Goal: Navigation & Orientation: Find specific page/section

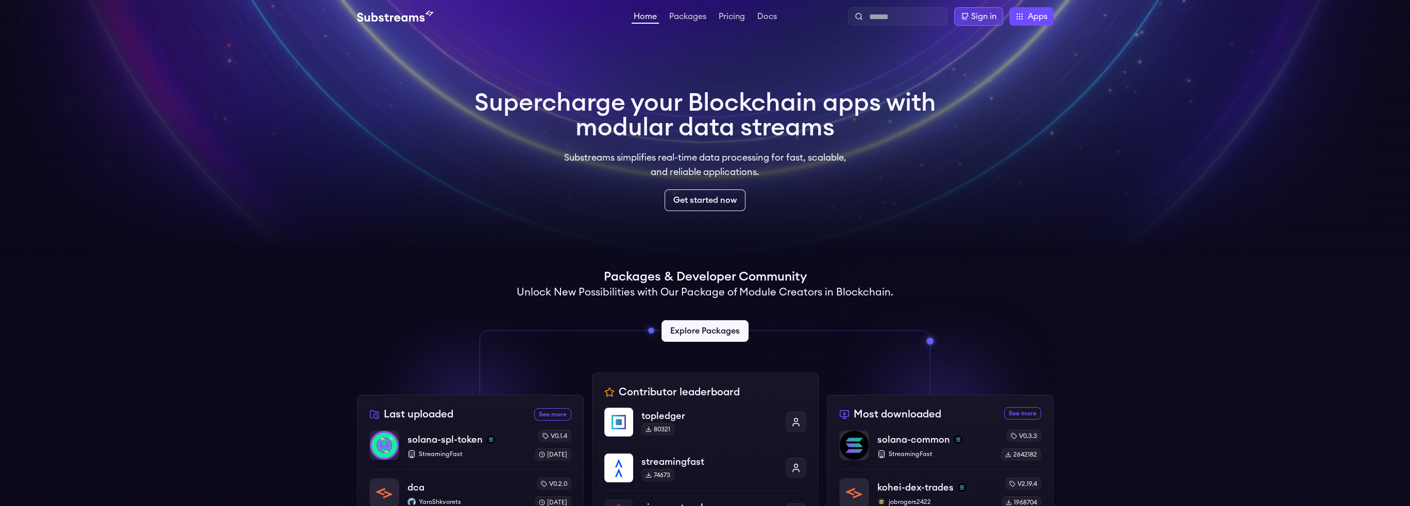
click at [977, 20] on div "Sign in" at bounding box center [983, 16] width 25 height 12
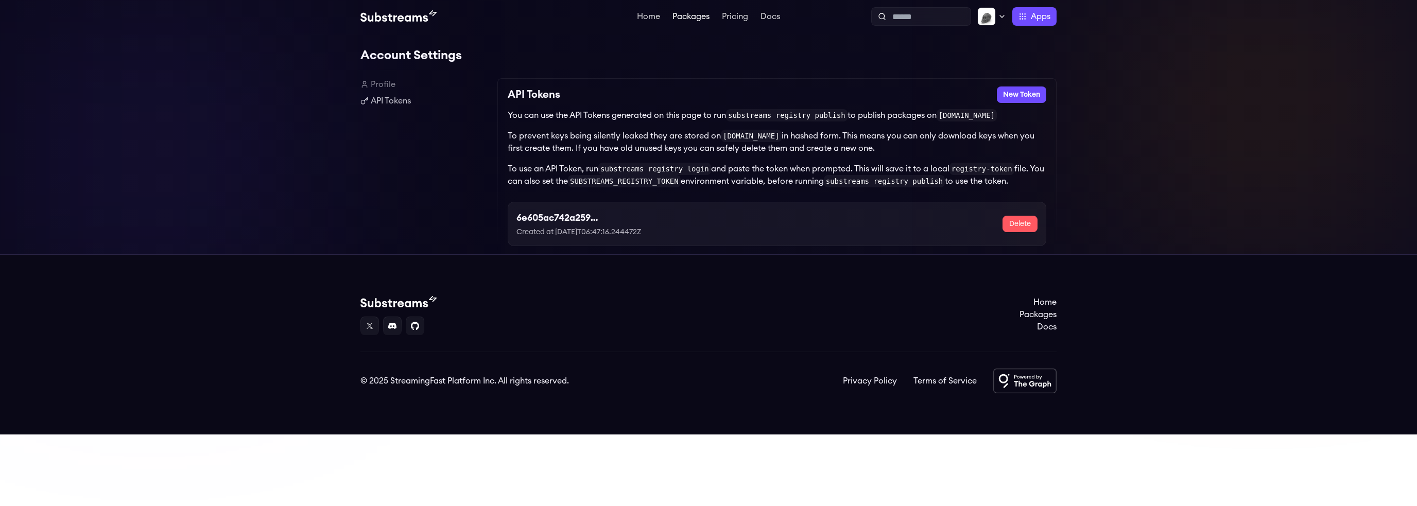
click at [695, 17] on link "Packages" at bounding box center [691, 17] width 41 height 10
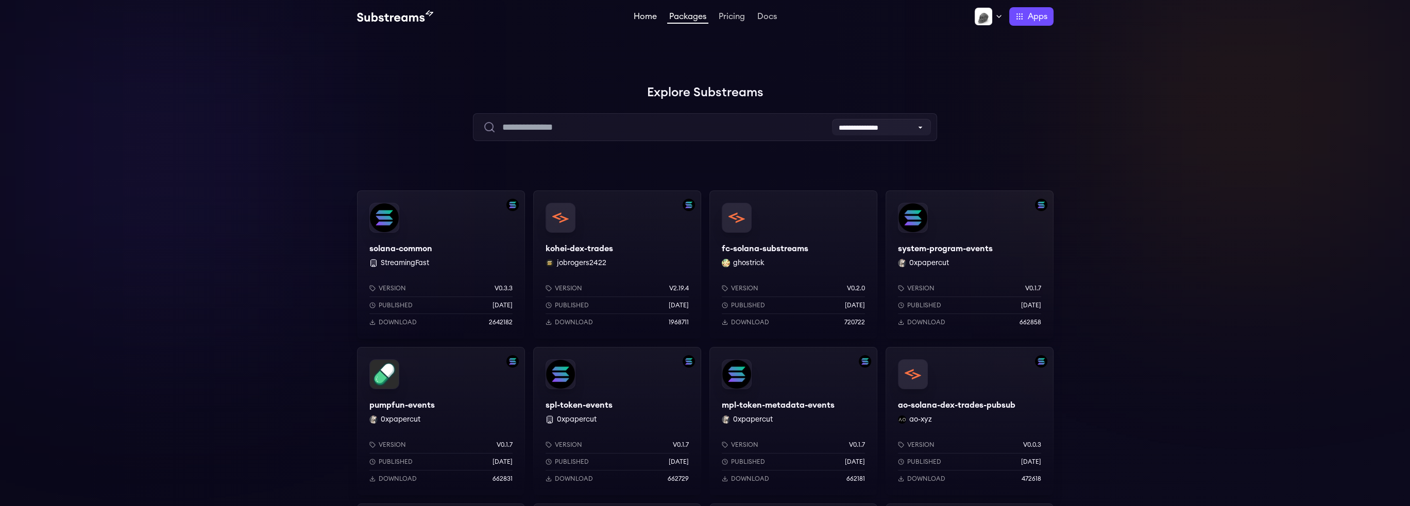
click at [640, 14] on link "Home" at bounding box center [644, 17] width 27 height 10
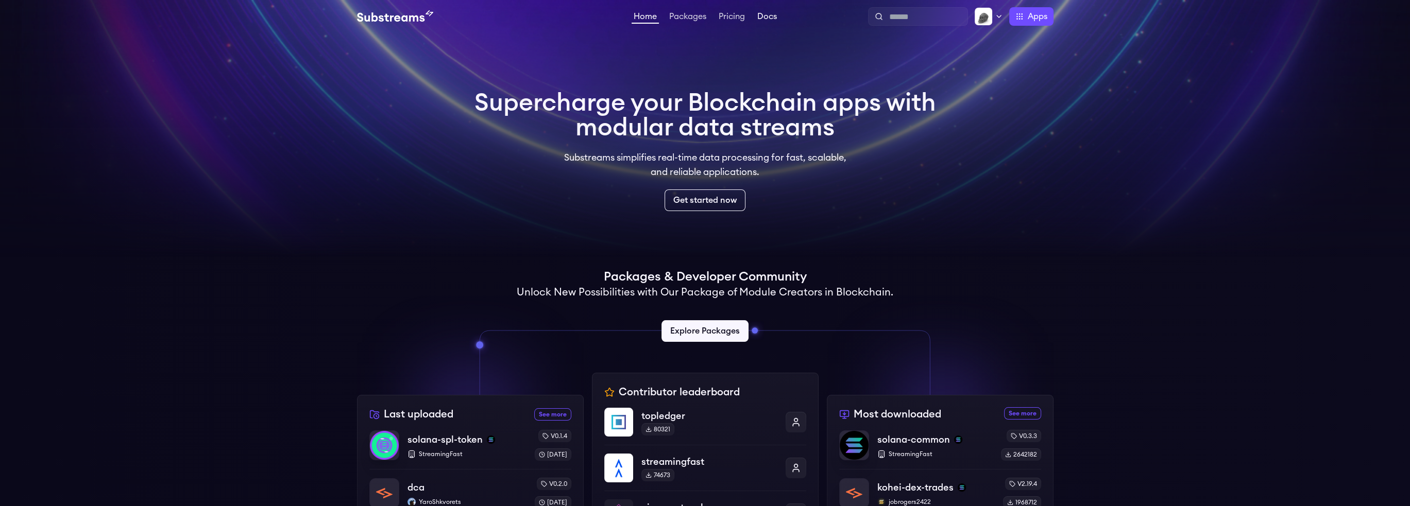
click at [763, 14] on link "Docs" at bounding box center [767, 17] width 24 height 10
